Goal: Information Seeking & Learning: Learn about a topic

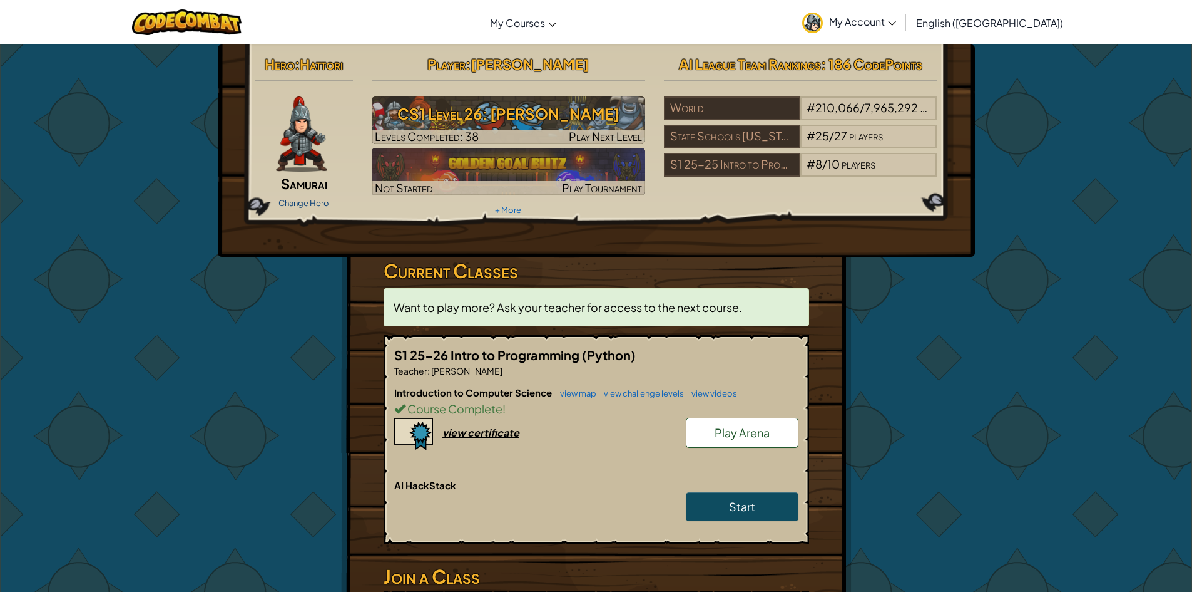
click at [302, 203] on link "Change Hero" at bounding box center [304, 203] width 51 height 10
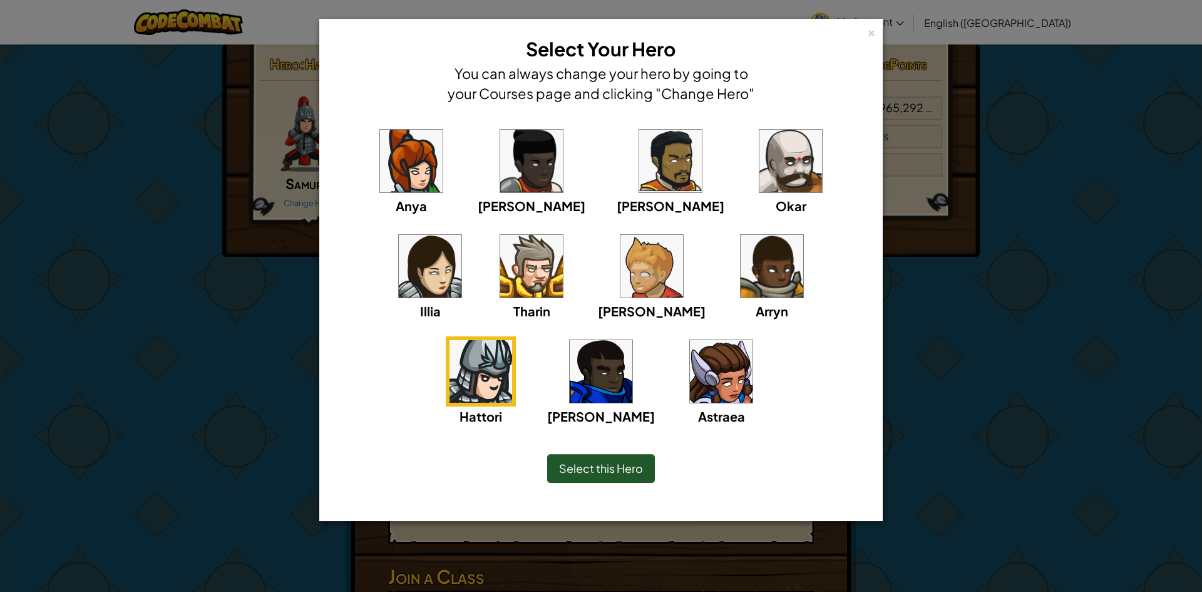
click at [51, 309] on div "× Select Your Hero You can always change your hero by going to your Courses pag…" at bounding box center [601, 296] width 1202 height 592
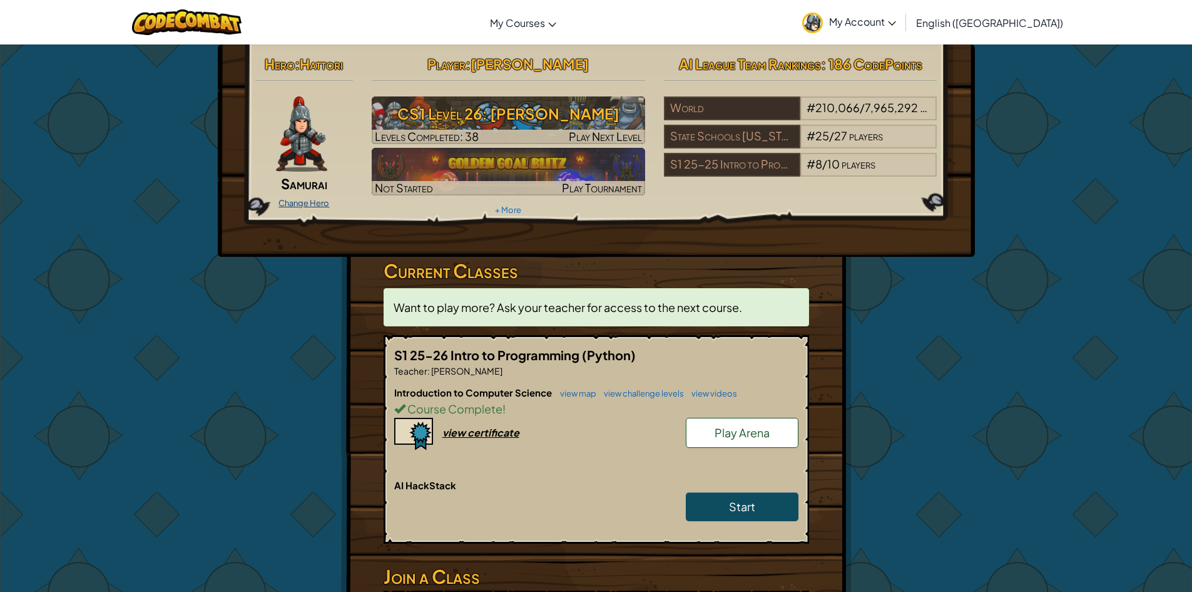
click at [302, 204] on link "Change Hero" at bounding box center [304, 203] width 51 height 10
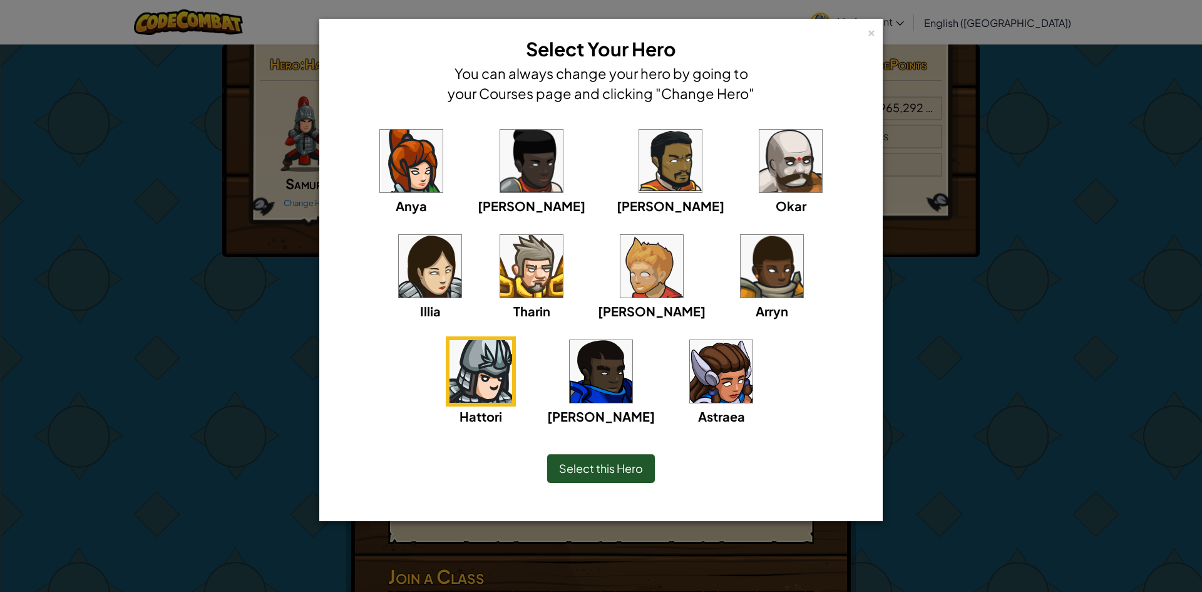
click at [945, 253] on div "× Select Your Hero You can always change your hero by going to your Courses pag…" at bounding box center [601, 296] width 1202 height 592
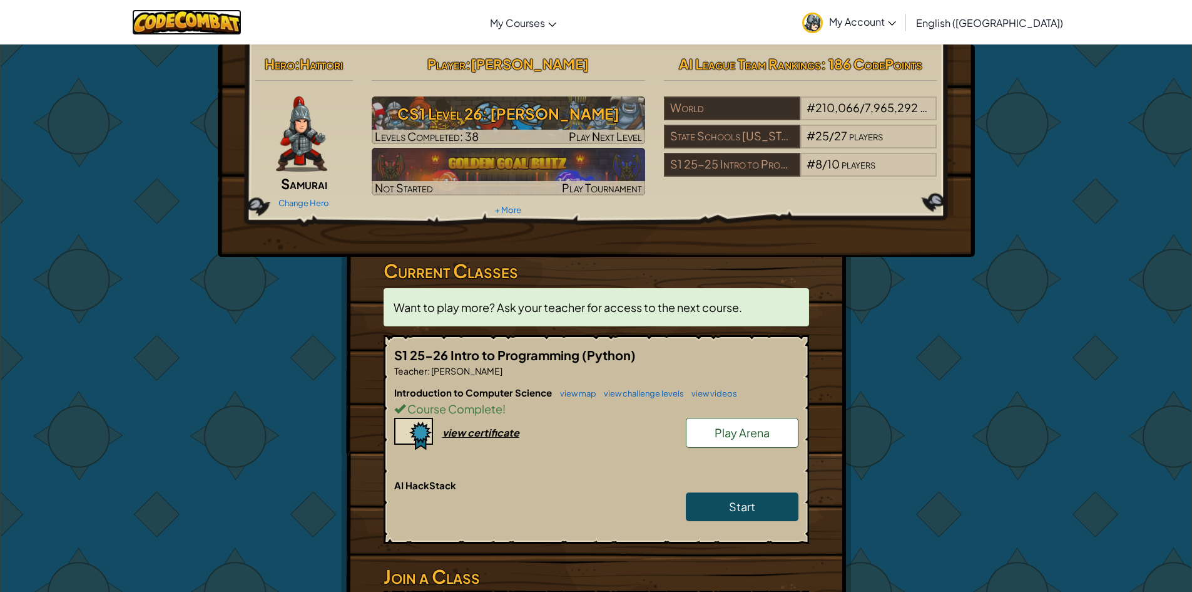
click at [172, 33] on img at bounding box center [187, 22] width 110 height 26
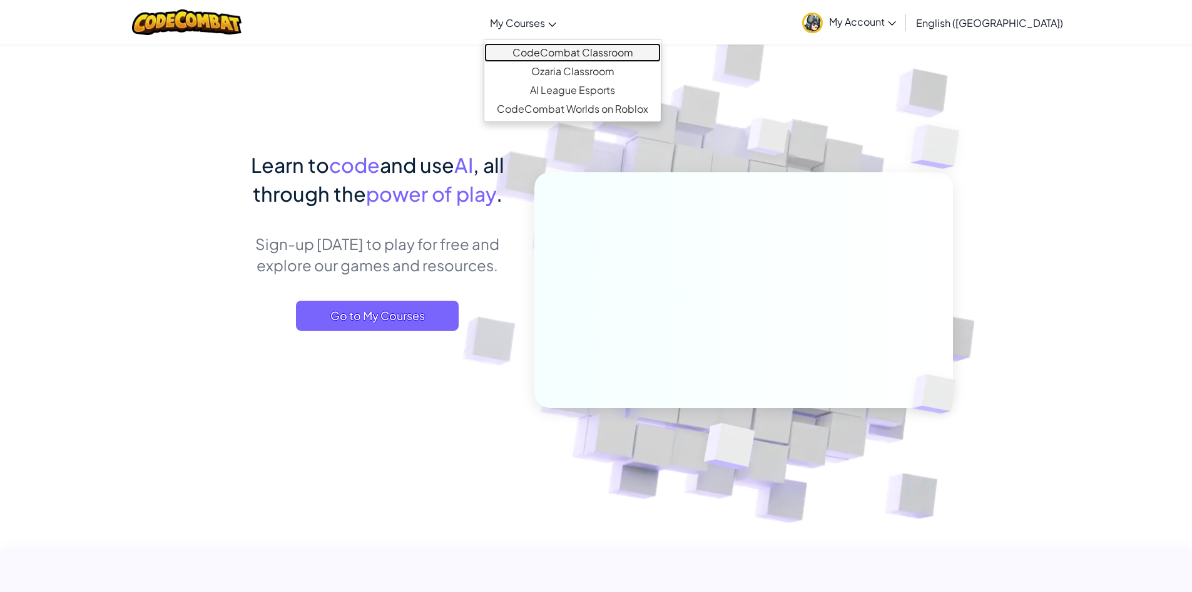
click at [570, 45] on link "CodeCombat Classroom" at bounding box center [572, 52] width 177 height 19
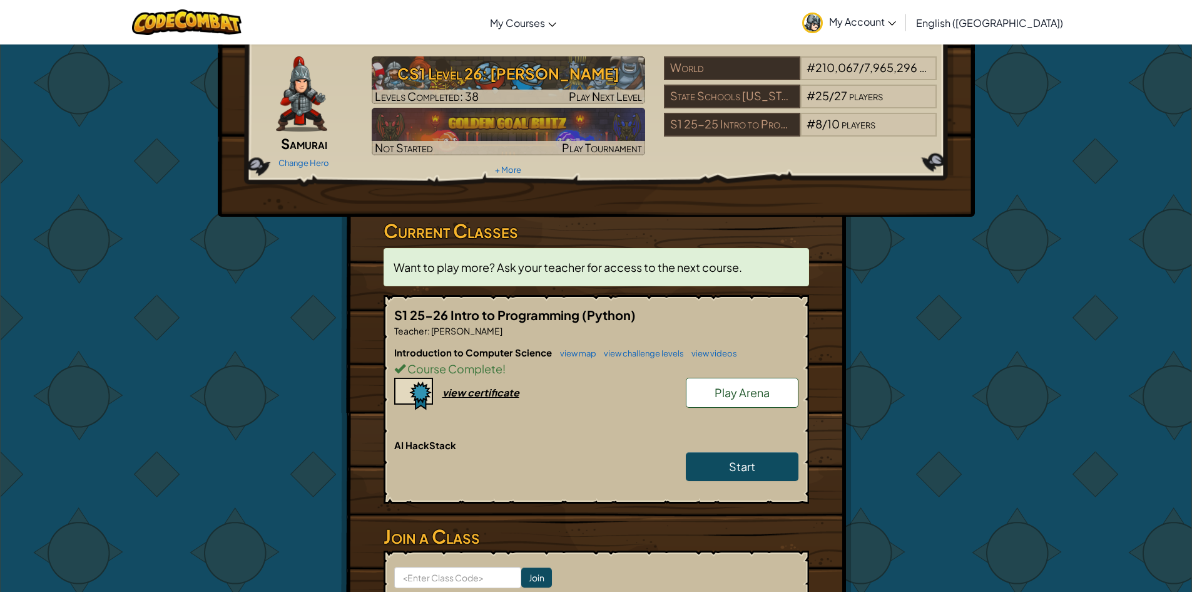
scroll to position [63, 0]
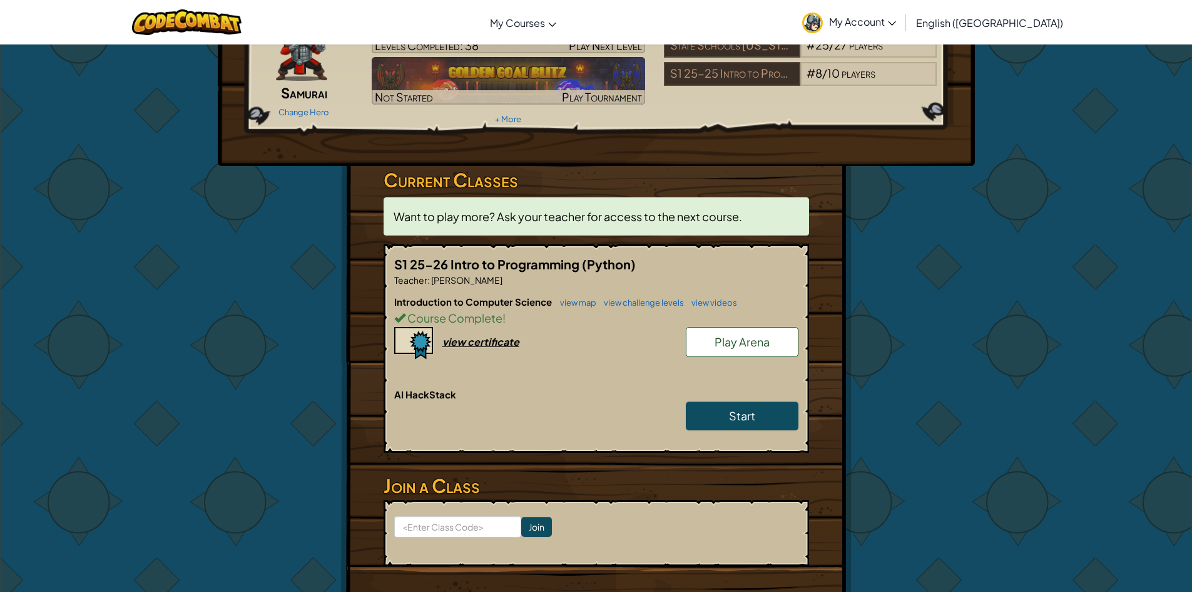
scroll to position [63, 0]
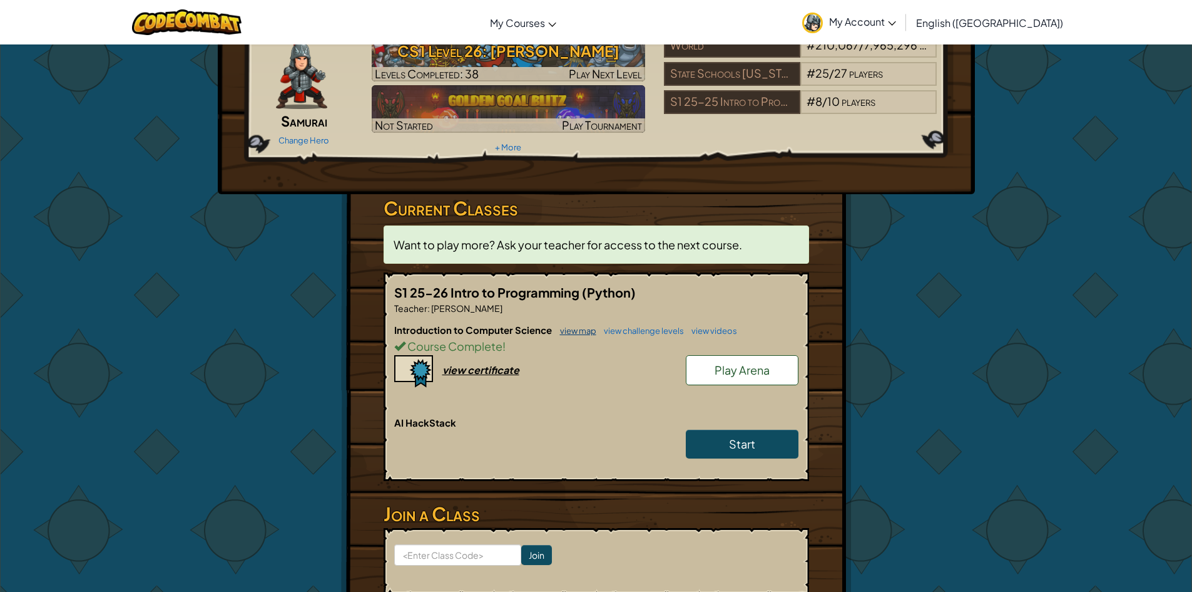
click at [576, 327] on link "view map" at bounding box center [575, 330] width 43 height 10
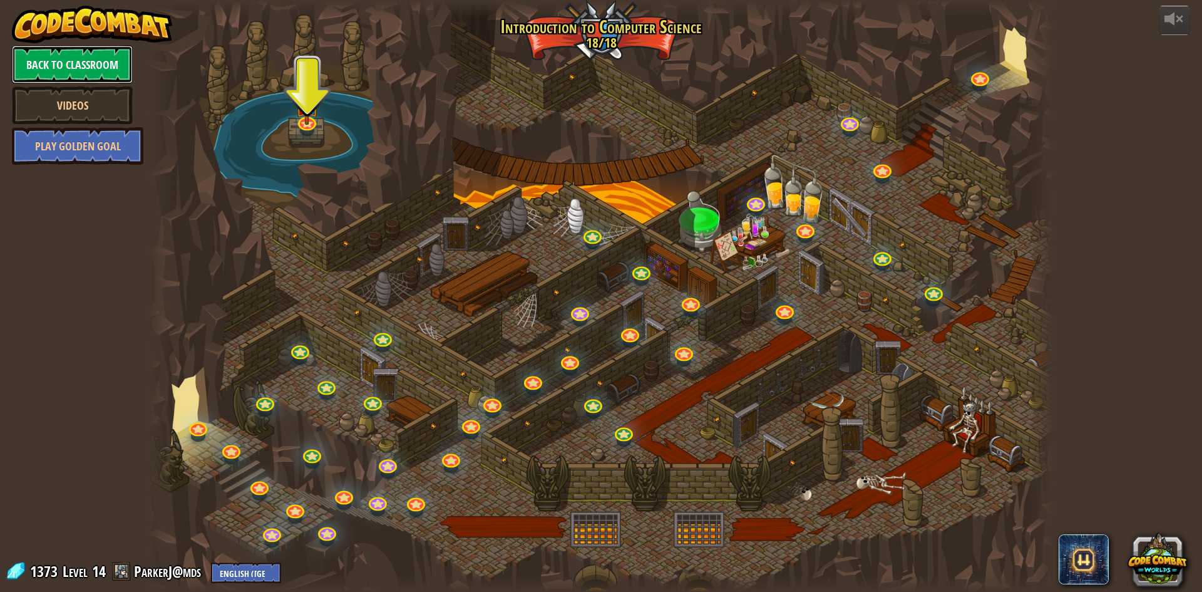
click at [52, 68] on link "Back to Classroom" at bounding box center [72, 65] width 121 height 38
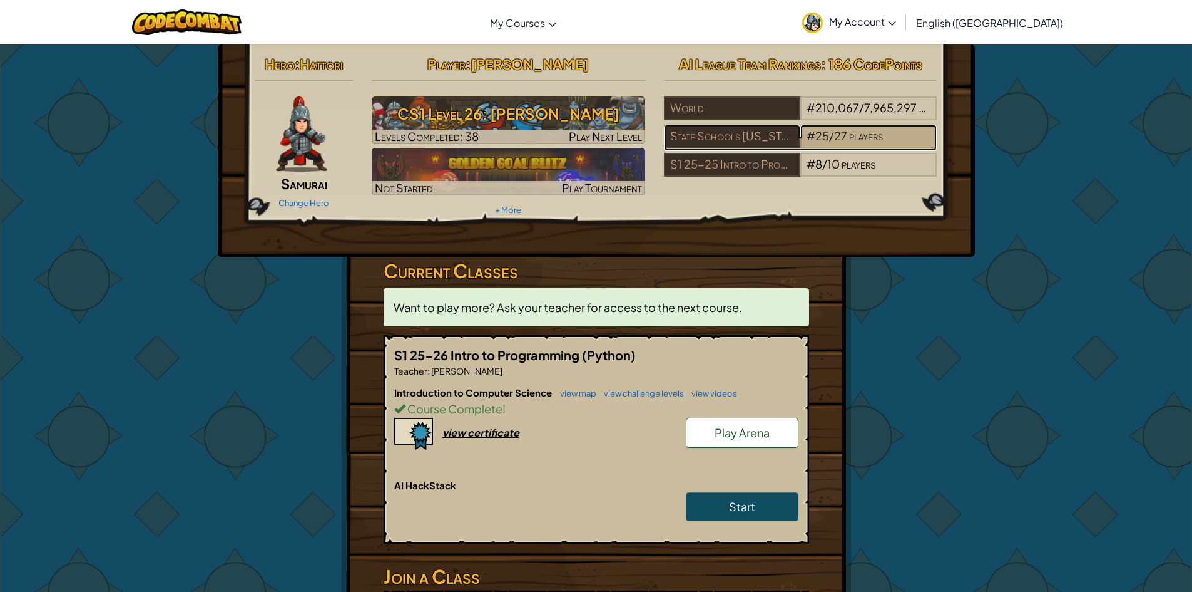
click at [876, 133] on span "players" at bounding box center [866, 135] width 34 height 14
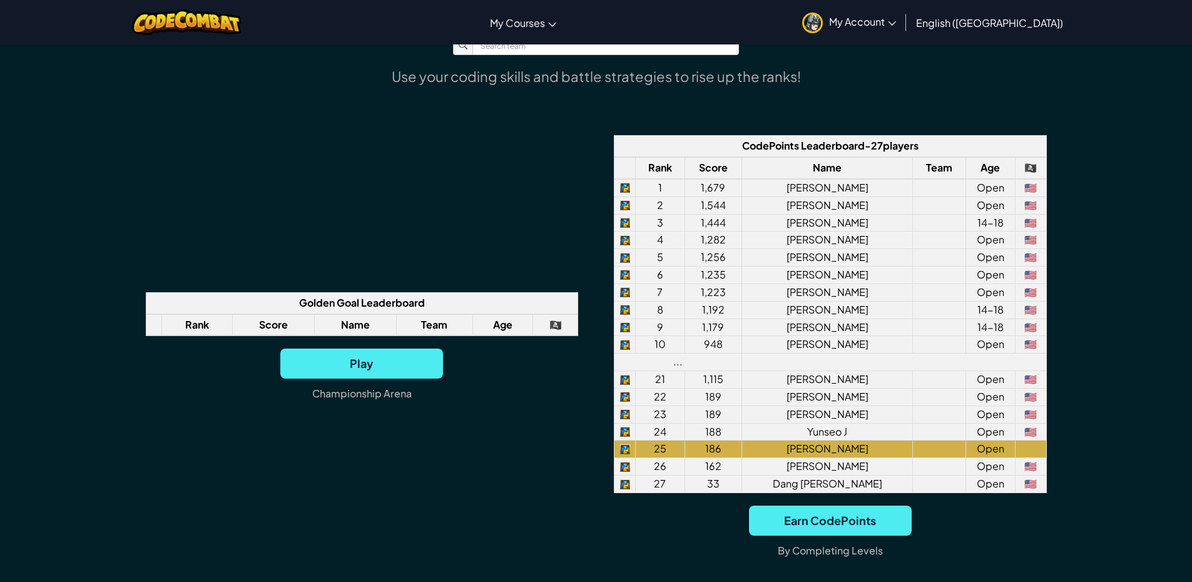
scroll to position [939, 0]
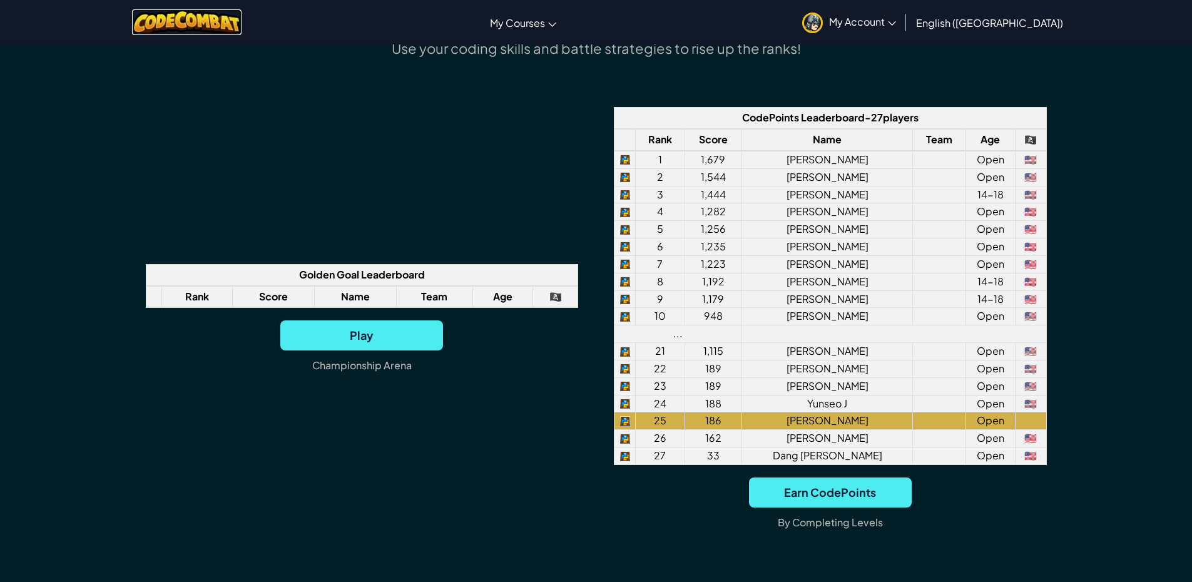
click at [237, 28] on img at bounding box center [187, 22] width 110 height 26
